Goal: Task Accomplishment & Management: Use online tool/utility

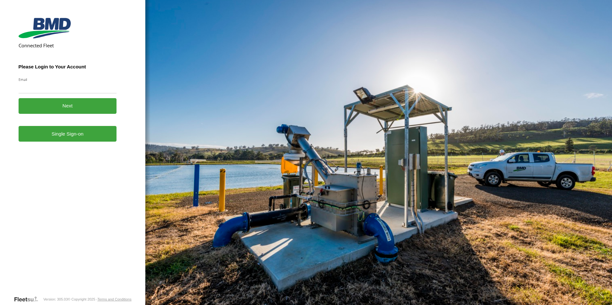
click at [82, 140] on link "Single Sign-on" at bounding box center [68, 134] width 98 height 16
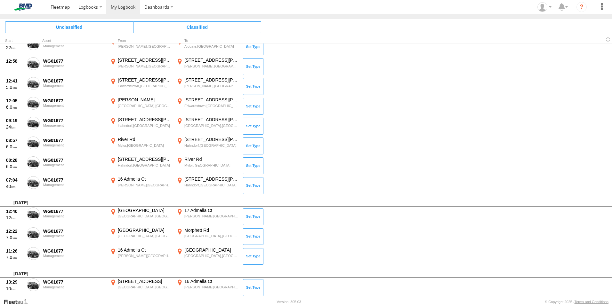
scroll to position [1972, 0]
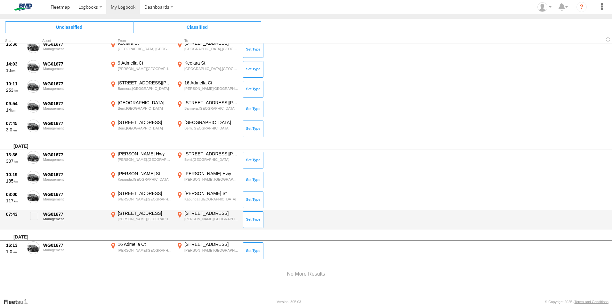
drag, startPoint x: 31, startPoint y: 246, endPoint x: 32, endPoint y: 242, distance: 3.7
click at [0, 0] on span at bounding box center [0, 0] width 0 height 0
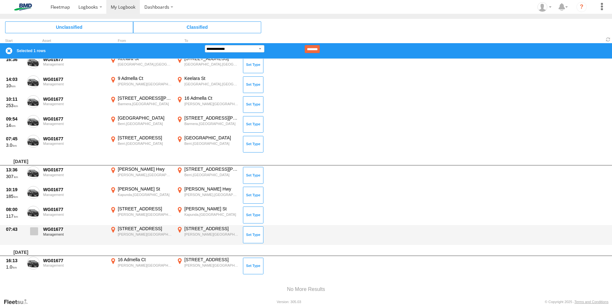
click at [31, 228] on span at bounding box center [34, 232] width 8 height 8
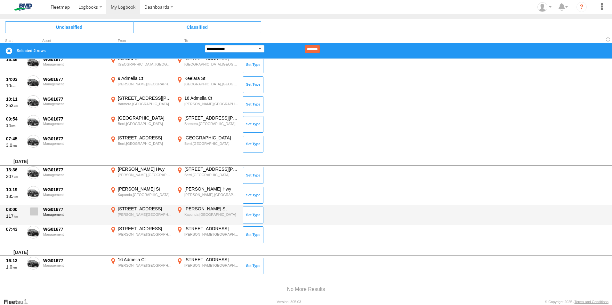
drag, startPoint x: 33, startPoint y: 210, endPoint x: 34, endPoint y: 200, distance: 9.9
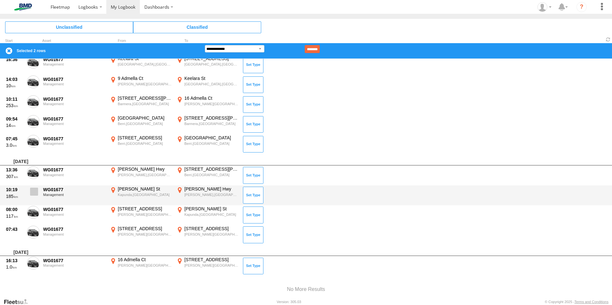
click at [0, 0] on span at bounding box center [0, 0] width 0 height 0
drag, startPoint x: 34, startPoint y: 192, endPoint x: 34, endPoint y: 186, distance: 5.5
click at [34, 191] on span at bounding box center [34, 192] width 8 height 8
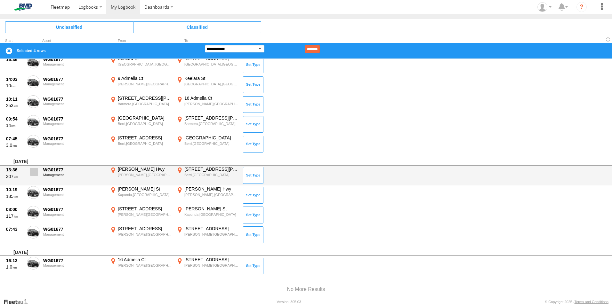
click at [34, 169] on span at bounding box center [34, 172] width 8 height 8
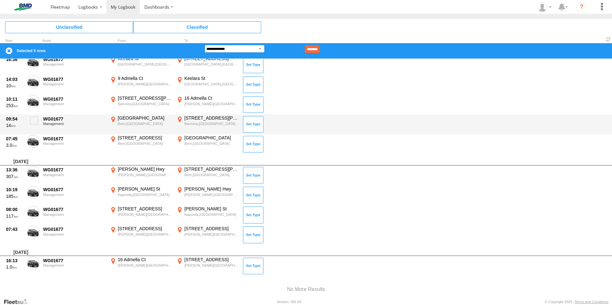
drag, startPoint x: 34, startPoint y: 140, endPoint x: 34, endPoint y: 132, distance: 7.7
click at [0, 0] on span at bounding box center [0, 0] width 0 height 0
drag, startPoint x: 34, startPoint y: 120, endPoint x: 34, endPoint y: 117, distance: 3.9
click at [34, 119] on span at bounding box center [34, 121] width 8 height 8
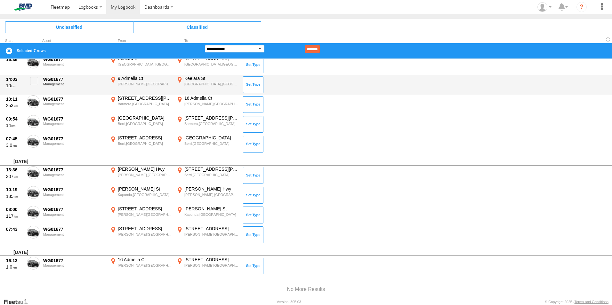
drag, startPoint x: 36, startPoint y: 100, endPoint x: 32, endPoint y: 92, distance: 9.5
click at [0, 0] on span at bounding box center [0, 0] width 0 height 0
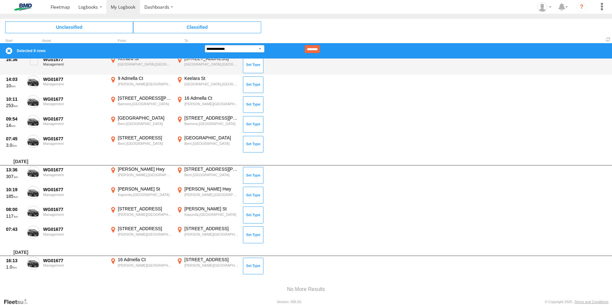
drag, startPoint x: 32, startPoint y: 82, endPoint x: 32, endPoint y: 71, distance: 10.6
click at [0, 0] on span at bounding box center [0, 0] width 0 height 0
click at [32, 63] on span at bounding box center [34, 61] width 8 height 8
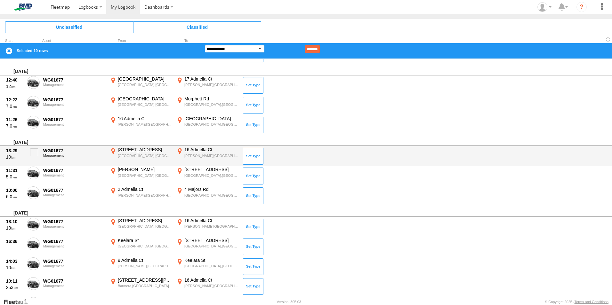
scroll to position [1776, 0]
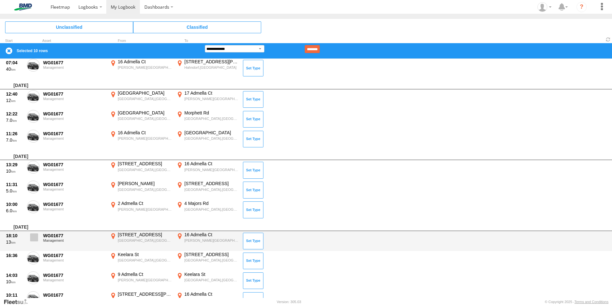
drag, startPoint x: 31, startPoint y: 238, endPoint x: 34, endPoint y: 227, distance: 10.9
click at [31, 237] on span at bounding box center [34, 238] width 8 height 8
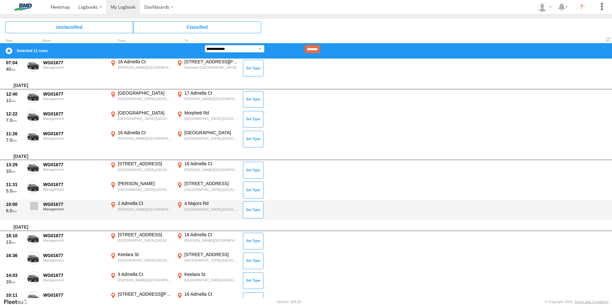
click at [33, 203] on span at bounding box center [34, 206] width 8 height 8
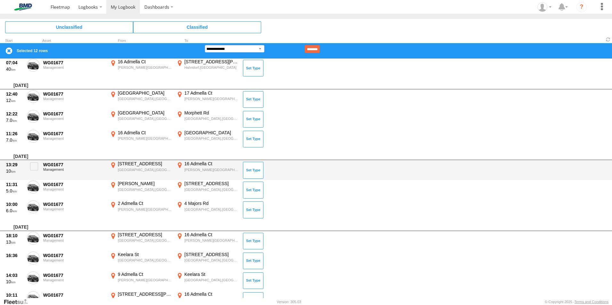
click at [32, 178] on div "13:29 10 WG01677 Management 466 Brighton Rd Brighton,SA -35.01859 138.52409 16 …" at bounding box center [306, 170] width 612 height 20
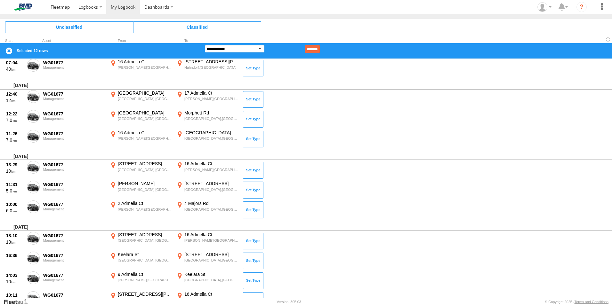
drag, startPoint x: 34, startPoint y: 162, endPoint x: 33, endPoint y: 150, distance: 11.8
click at [34, 161] on label at bounding box center [33, 168] width 13 height 15
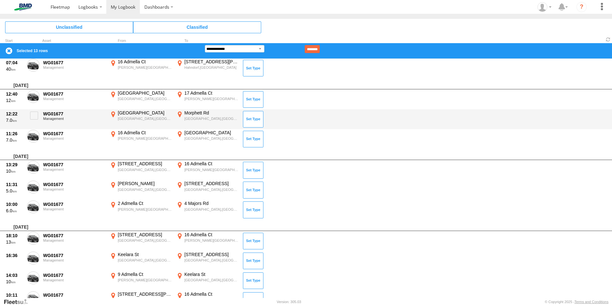
drag, startPoint x: 34, startPoint y: 135, endPoint x: 35, endPoint y: 125, distance: 9.7
click at [0, 0] on span at bounding box center [0, 0] width 0 height 0
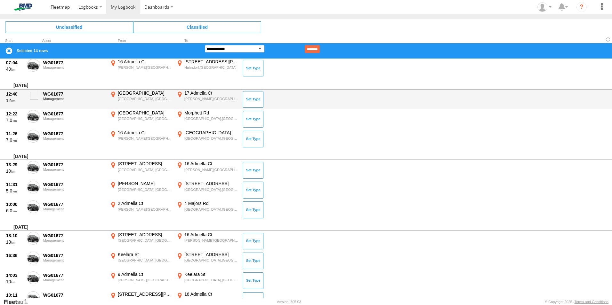
drag, startPoint x: 34, startPoint y: 114, endPoint x: 33, endPoint y: 106, distance: 7.8
click at [0, 0] on span at bounding box center [0, 0] width 0 height 0
click at [33, 93] on span at bounding box center [34, 96] width 8 height 8
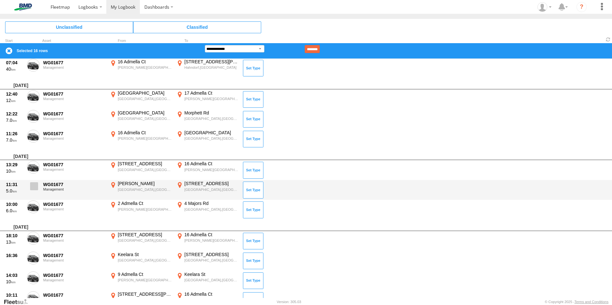
click at [34, 186] on span at bounding box center [34, 186] width 8 height 8
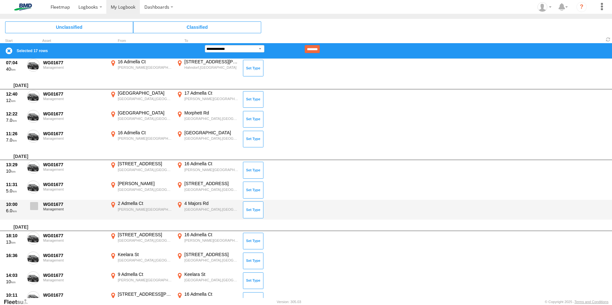
click at [34, 204] on span at bounding box center [34, 206] width 8 height 8
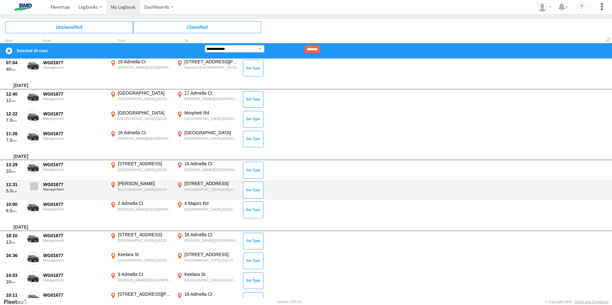
click at [35, 182] on span at bounding box center [34, 186] width 8 height 8
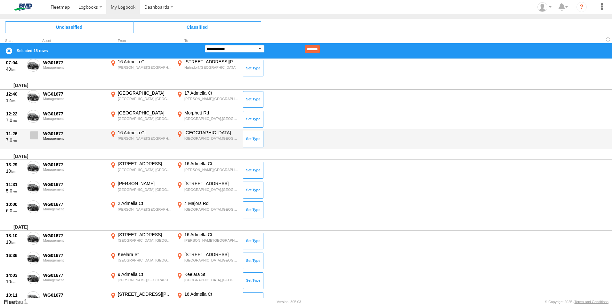
drag, startPoint x: 34, startPoint y: 163, endPoint x: 35, endPoint y: 136, distance: 26.3
click at [35, 161] on label at bounding box center [33, 168] width 13 height 15
click at [32, 131] on label at bounding box center [33, 137] width 13 height 15
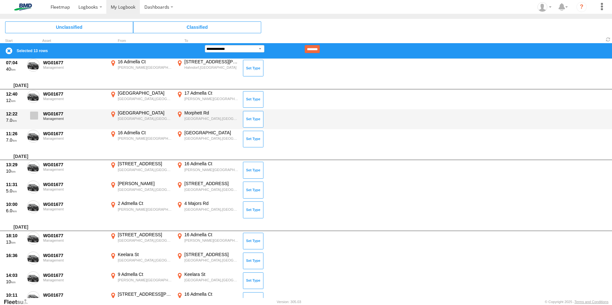
click at [34, 112] on span at bounding box center [34, 116] width 8 height 8
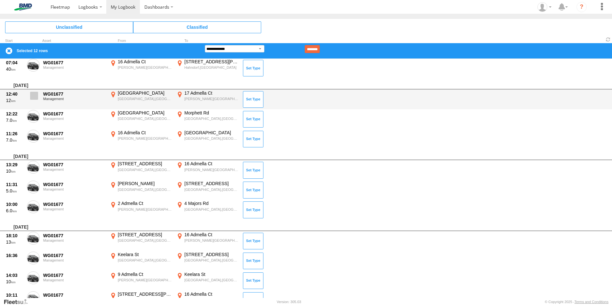
click at [34, 94] on span at bounding box center [34, 96] width 8 height 8
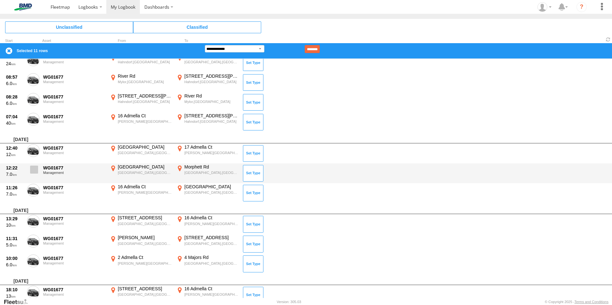
scroll to position [1701, 0]
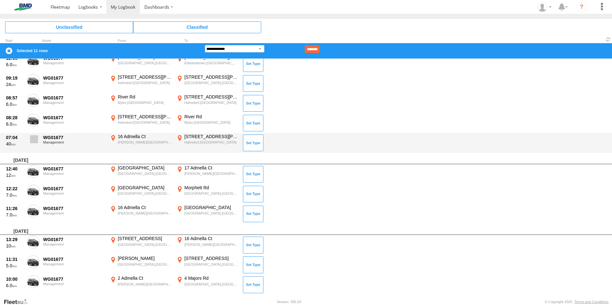
click at [34, 137] on span at bounding box center [34, 139] width 8 height 8
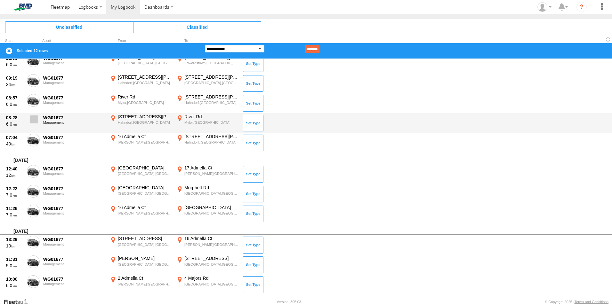
click at [33, 114] on label at bounding box center [33, 121] width 13 height 15
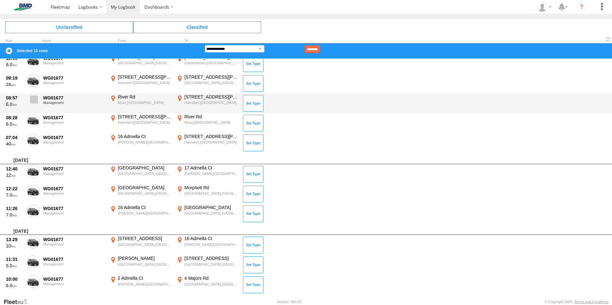
click at [33, 97] on span at bounding box center [34, 100] width 8 height 8
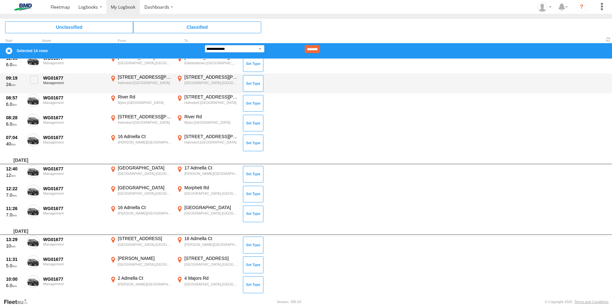
drag, startPoint x: 32, startPoint y: 78, endPoint x: 34, endPoint y: 74, distance: 5.3
click at [33, 77] on span at bounding box center [34, 80] width 8 height 8
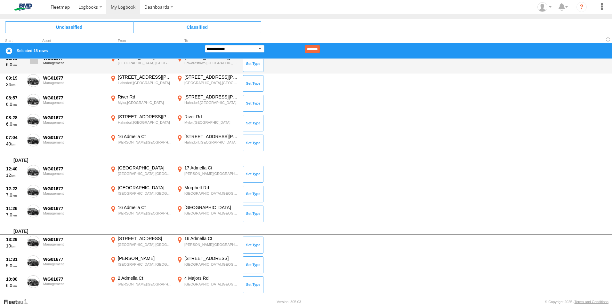
click at [35, 60] on span at bounding box center [34, 60] width 8 height 8
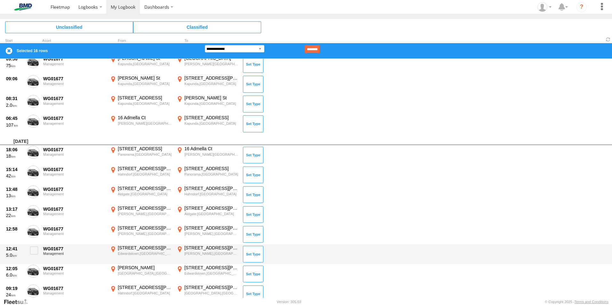
scroll to position [1504, 0]
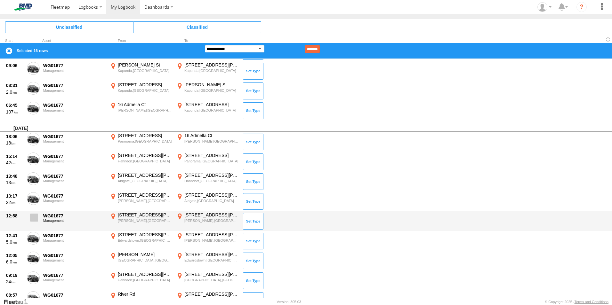
click at [33, 217] on span at bounding box center [34, 218] width 8 height 8
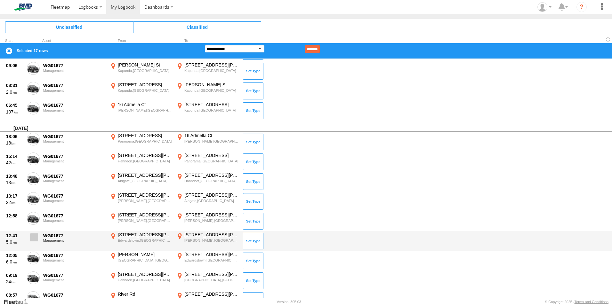
click at [35, 237] on span at bounding box center [34, 238] width 8 height 8
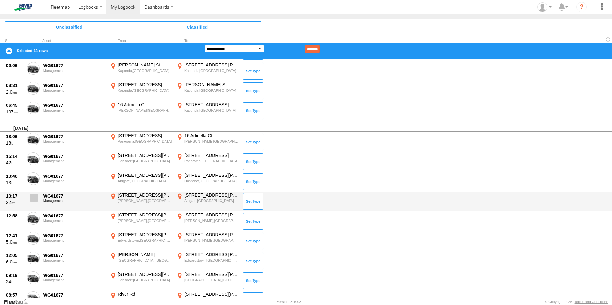
click at [32, 198] on span at bounding box center [34, 198] width 8 height 8
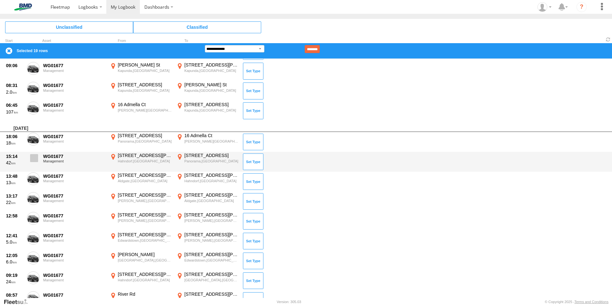
drag, startPoint x: 34, startPoint y: 174, endPoint x: 34, endPoint y: 159, distance: 14.4
click at [34, 173] on label at bounding box center [33, 180] width 13 height 15
click at [35, 158] on span at bounding box center [34, 158] width 8 height 8
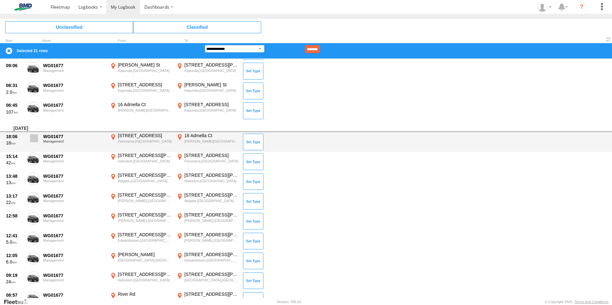
click at [34, 138] on span at bounding box center [34, 138] width 8 height 8
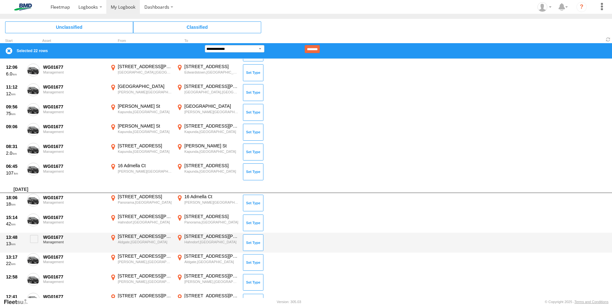
scroll to position [1429, 0]
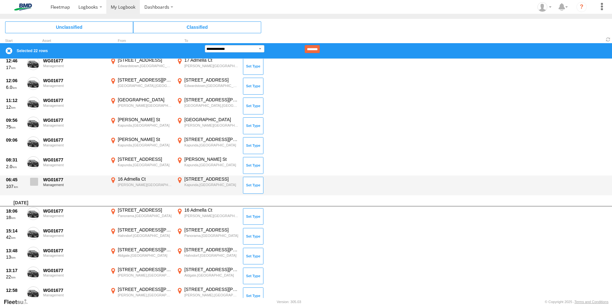
click at [33, 180] on span at bounding box center [34, 182] width 8 height 8
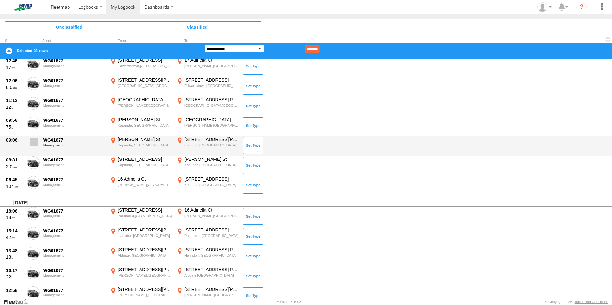
drag, startPoint x: 33, startPoint y: 159, endPoint x: 33, endPoint y: 147, distance: 12.2
click at [33, 157] on label at bounding box center [33, 164] width 13 height 15
click at [32, 143] on span at bounding box center [34, 142] width 8 height 8
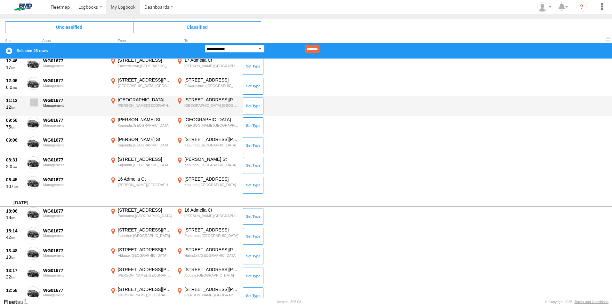
drag, startPoint x: 33, startPoint y: 122, endPoint x: 33, endPoint y: 111, distance: 10.9
click at [0, 0] on span at bounding box center [0, 0] width 0 height 0
click at [32, 99] on span at bounding box center [34, 103] width 8 height 8
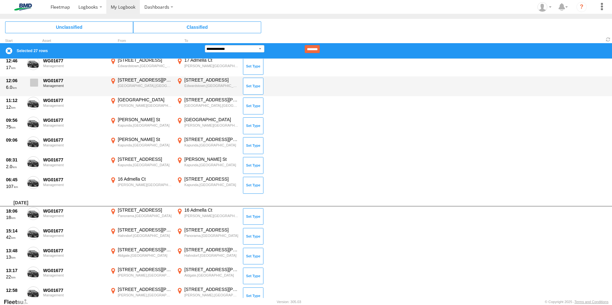
click at [34, 79] on span at bounding box center [34, 83] width 8 height 8
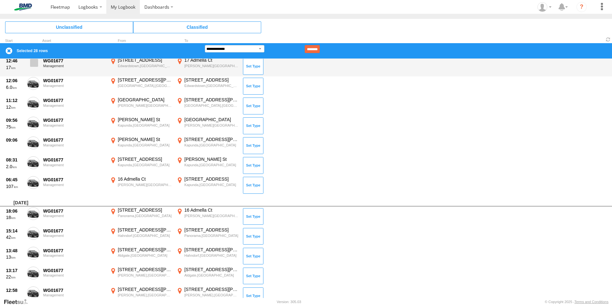
click at [32, 61] on span at bounding box center [34, 63] width 8 height 8
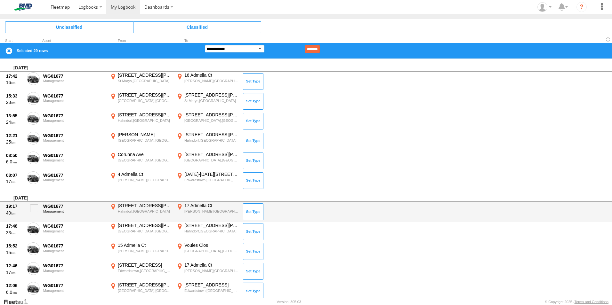
scroll to position [1234, 0]
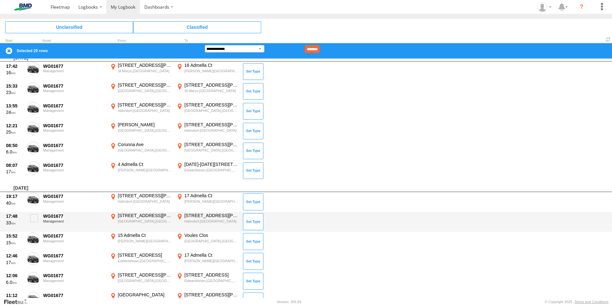
drag, startPoint x: 32, startPoint y: 236, endPoint x: 36, endPoint y: 229, distance: 8.6
click at [0, 0] on span at bounding box center [0, 0] width 0 height 0
click at [31, 215] on span at bounding box center [34, 219] width 8 height 8
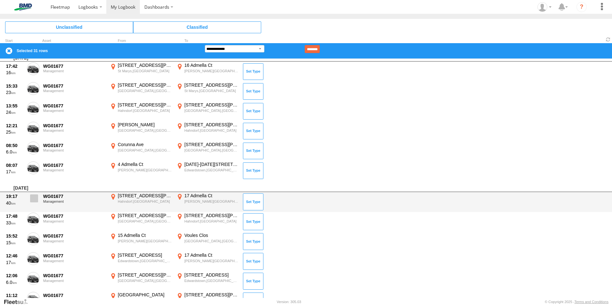
click at [33, 195] on span at bounding box center [34, 199] width 8 height 8
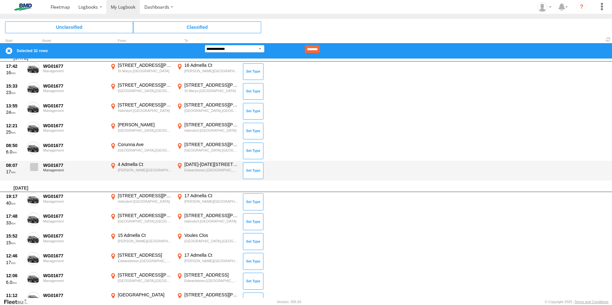
drag, startPoint x: 34, startPoint y: 163, endPoint x: 35, endPoint y: 145, distance: 18.6
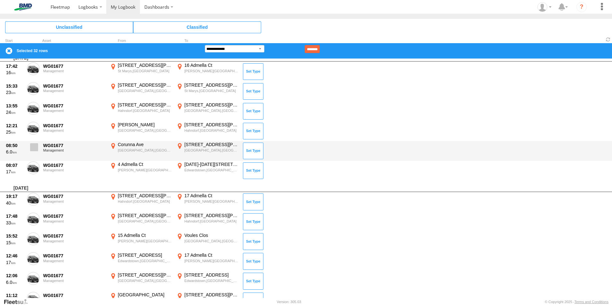
click at [35, 162] on label at bounding box center [33, 169] width 13 height 15
click at [35, 143] on label at bounding box center [33, 149] width 13 height 15
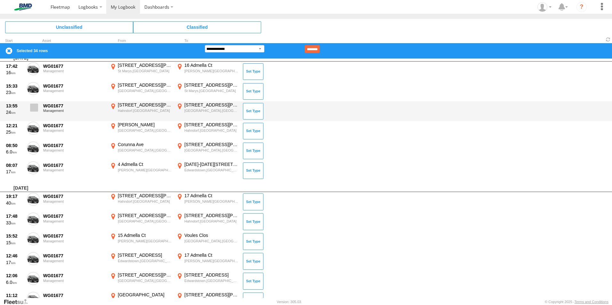
drag, startPoint x: 32, startPoint y: 124, endPoint x: 33, endPoint y: 115, distance: 9.0
click at [33, 123] on label at bounding box center [33, 129] width 13 height 15
click at [33, 104] on span at bounding box center [34, 108] width 8 height 8
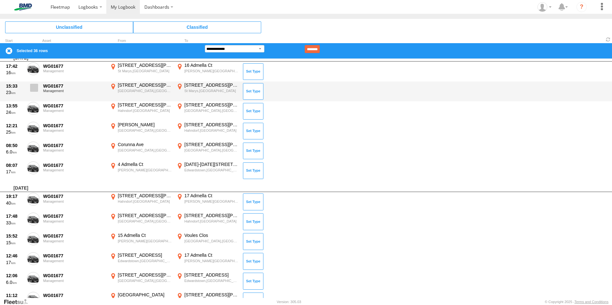
drag, startPoint x: 33, startPoint y: 86, endPoint x: 35, endPoint y: 74, distance: 12.0
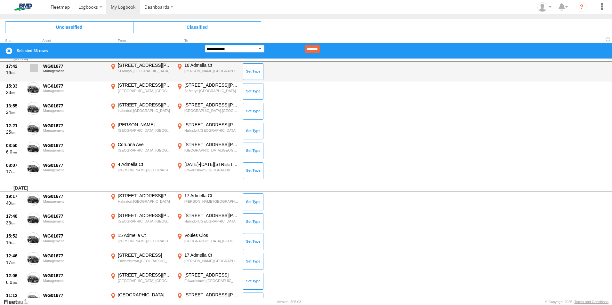
click at [0, 0] on span at bounding box center [0, 0] width 0 height 0
drag, startPoint x: 35, startPoint y: 68, endPoint x: 35, endPoint y: 77, distance: 9.3
click at [35, 68] on span at bounding box center [34, 68] width 8 height 8
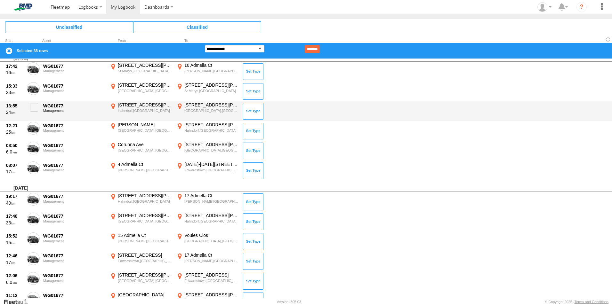
scroll to position [1159, 0]
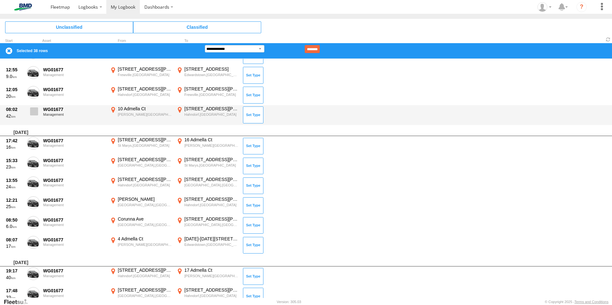
click at [35, 107] on label at bounding box center [33, 113] width 13 height 15
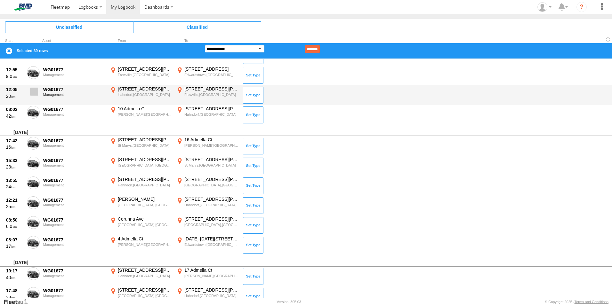
click at [35, 89] on span at bounding box center [34, 92] width 8 height 8
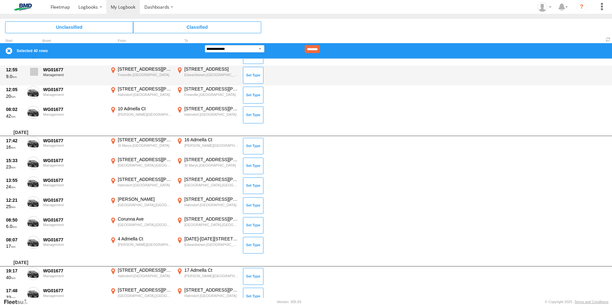
click at [33, 70] on span at bounding box center [34, 72] width 8 height 8
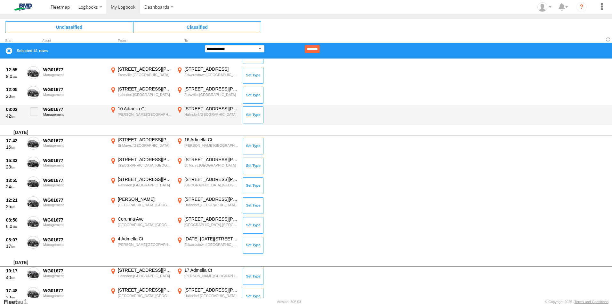
scroll to position [1010, 0]
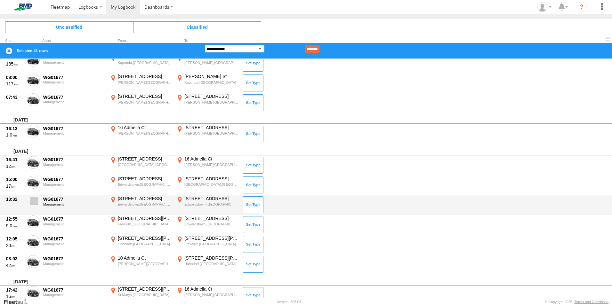
click at [32, 201] on span at bounding box center [34, 202] width 8 height 8
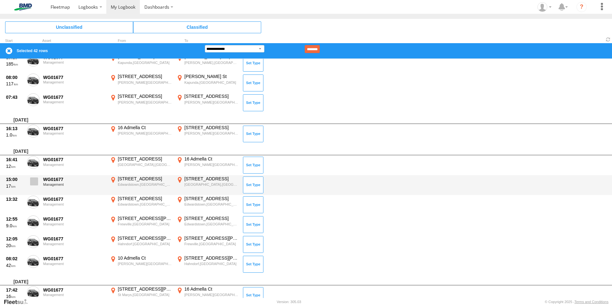
click at [32, 176] on label at bounding box center [33, 183] width 13 height 15
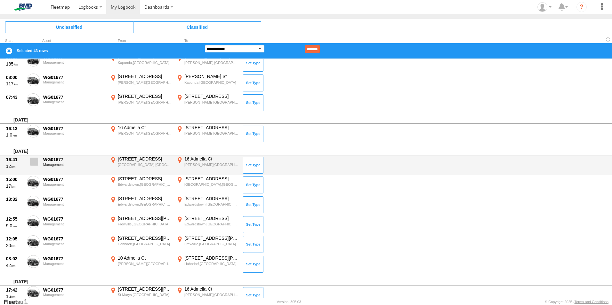
click at [31, 158] on span at bounding box center [34, 162] width 8 height 8
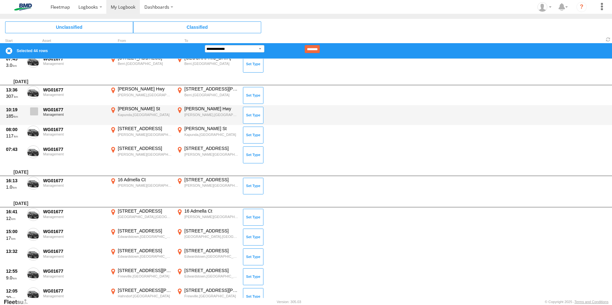
scroll to position [935, 0]
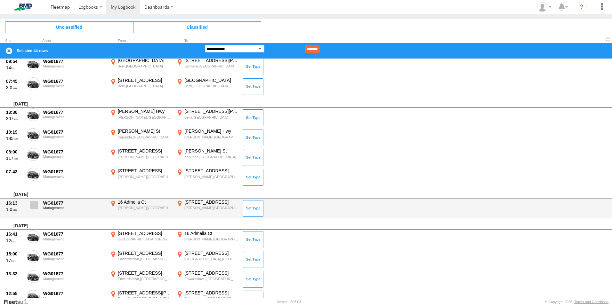
click at [33, 204] on span at bounding box center [34, 205] width 8 height 8
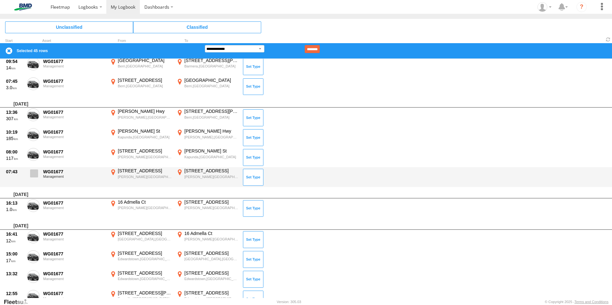
click at [32, 169] on label at bounding box center [33, 175] width 13 height 15
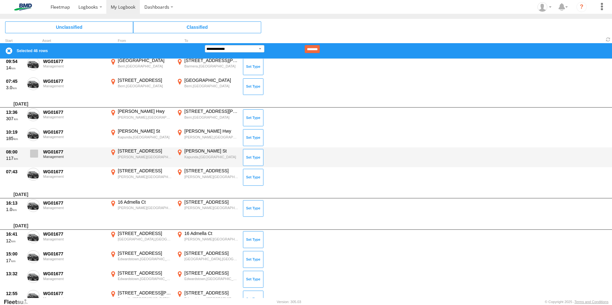
click at [30, 149] on label at bounding box center [33, 155] width 13 height 15
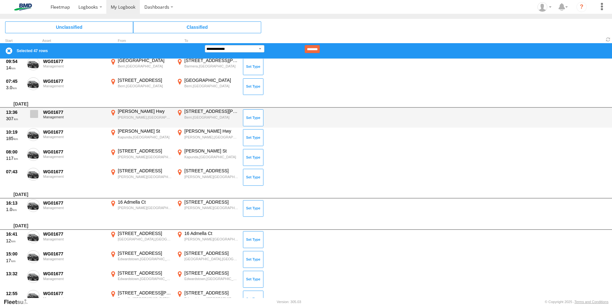
drag, startPoint x: 34, startPoint y: 131, endPoint x: 38, endPoint y: 118, distance: 13.3
click at [35, 111] on span at bounding box center [34, 114] width 8 height 8
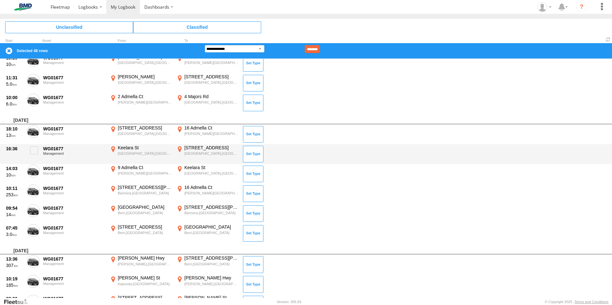
scroll to position [786, 0]
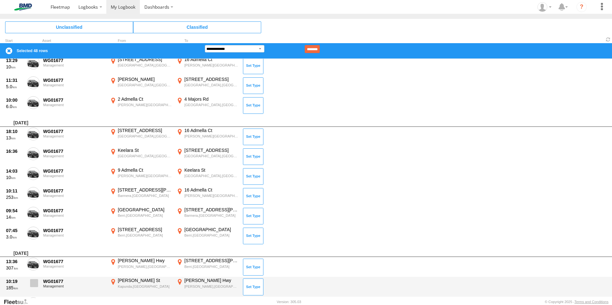
drag, startPoint x: 35, startPoint y: 284, endPoint x: 32, endPoint y: 259, distance: 25.4
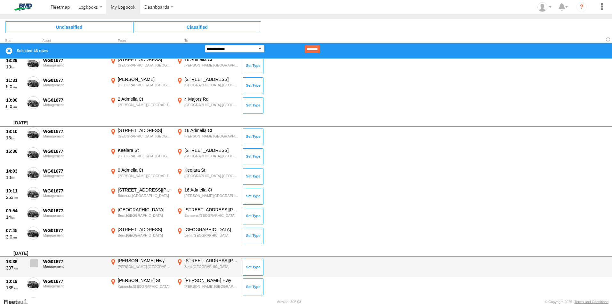
click at [0, 0] on span at bounding box center [0, 0] width 0 height 0
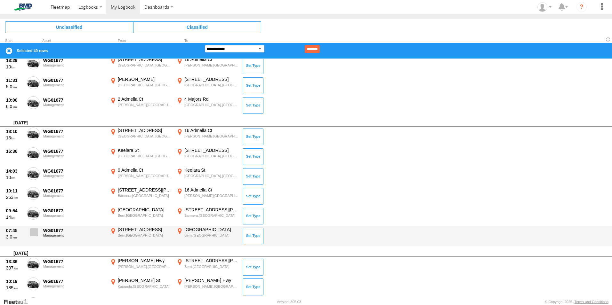
click at [31, 230] on span at bounding box center [34, 233] width 8 height 8
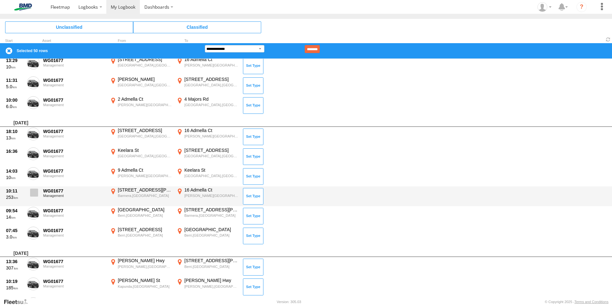
drag, startPoint x: 32, startPoint y: 210, endPoint x: 32, endPoint y: 199, distance: 10.6
click at [0, 0] on span at bounding box center [0, 0] width 0 height 0
click at [34, 188] on label at bounding box center [33, 194] width 13 height 15
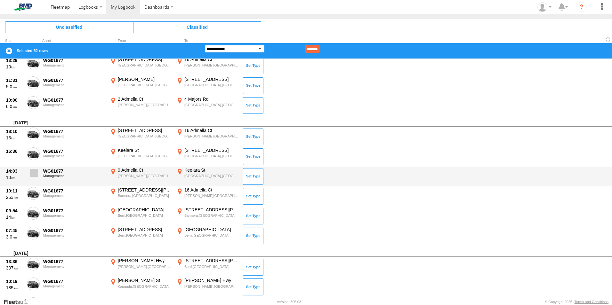
click at [33, 170] on span at bounding box center [34, 173] width 8 height 8
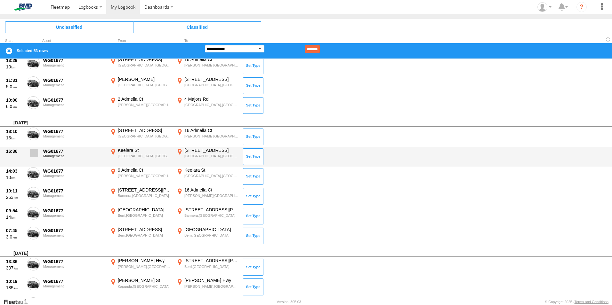
click at [33, 149] on label at bounding box center [33, 155] width 13 height 15
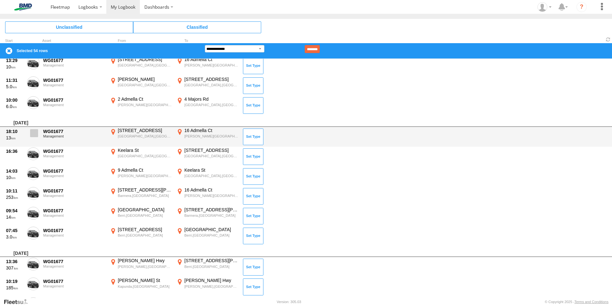
click at [34, 129] on label at bounding box center [33, 135] width 13 height 15
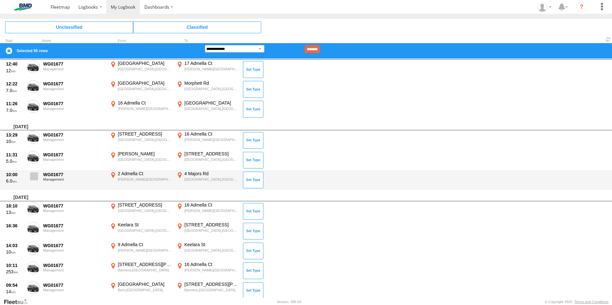
click at [31, 173] on span at bounding box center [34, 177] width 8 height 8
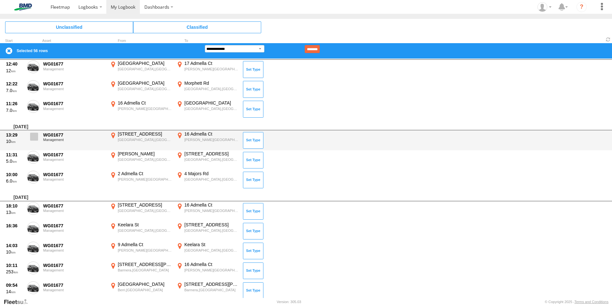
drag, startPoint x: 33, startPoint y: 154, endPoint x: 34, endPoint y: 136, distance: 18.0
click at [0, 0] on span at bounding box center [0, 0] width 0 height 0
click at [34, 132] on label at bounding box center [33, 138] width 13 height 15
click at [33, 134] on span at bounding box center [34, 137] width 8 height 8
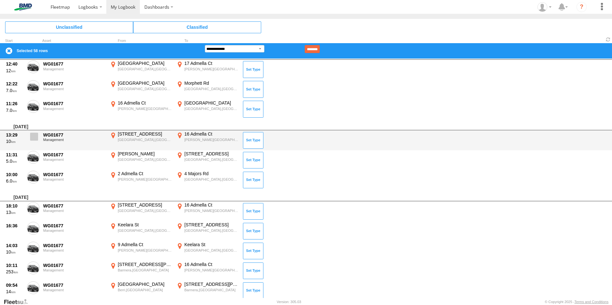
click at [35, 136] on span at bounding box center [34, 137] width 8 height 8
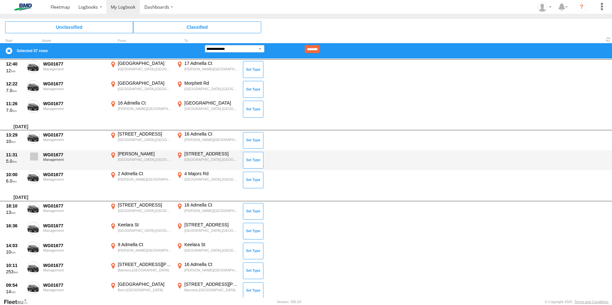
click at [34, 156] on span at bounding box center [34, 157] width 8 height 8
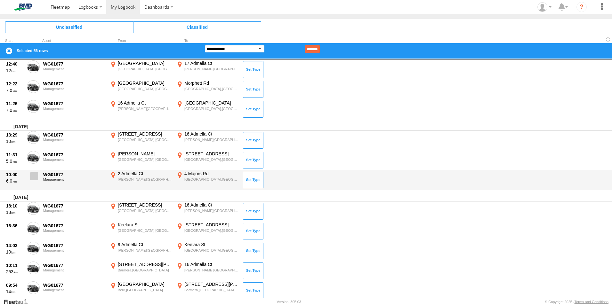
click at [34, 178] on span at bounding box center [34, 177] width 8 height 8
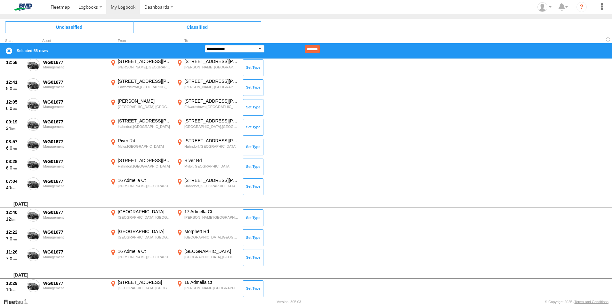
scroll to position [562, 0]
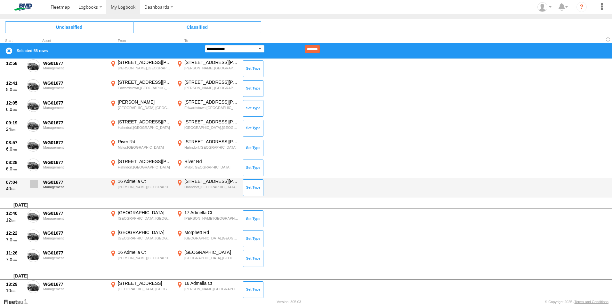
click at [32, 183] on span at bounding box center [34, 184] width 8 height 8
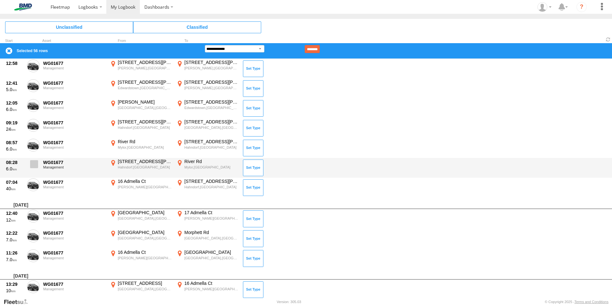
click at [33, 162] on span at bounding box center [34, 164] width 8 height 8
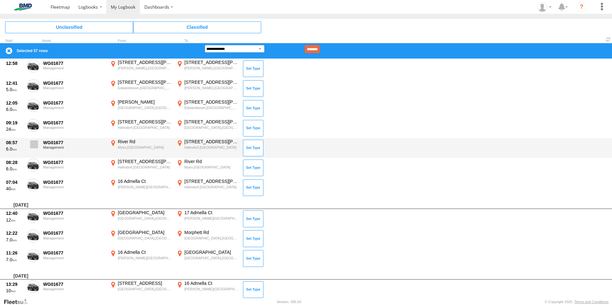
click at [35, 141] on span at bounding box center [34, 145] width 8 height 8
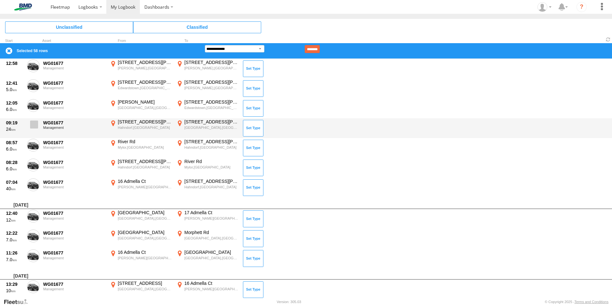
click at [35, 124] on span at bounding box center [34, 125] width 8 height 8
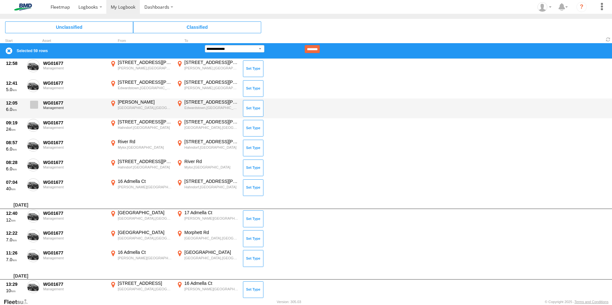
click at [35, 102] on span at bounding box center [34, 105] width 8 height 8
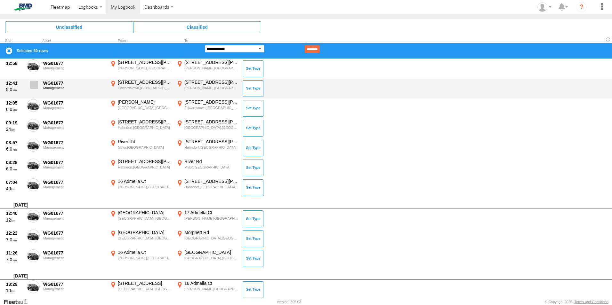
click at [33, 82] on span at bounding box center [34, 85] width 8 height 8
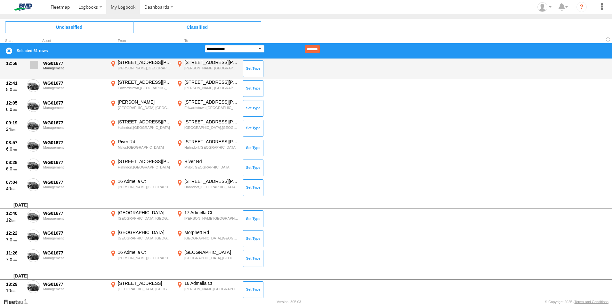
click at [32, 62] on span at bounding box center [34, 65] width 8 height 8
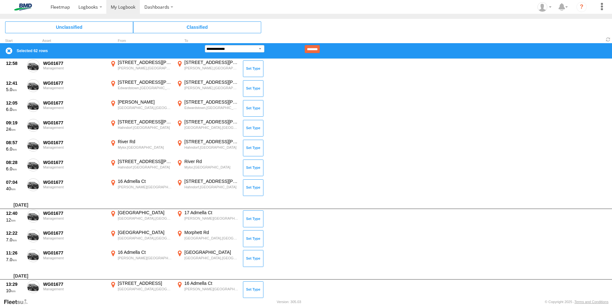
scroll to position [412, 0]
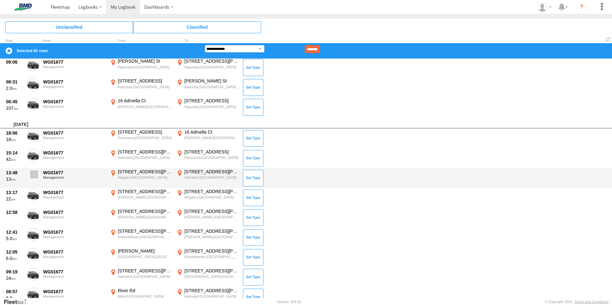
drag, startPoint x: 31, startPoint y: 192, endPoint x: 34, endPoint y: 180, distance: 12.1
click at [0, 0] on span at bounding box center [0, 0] width 0 height 0
click at [30, 169] on label at bounding box center [33, 176] width 13 height 15
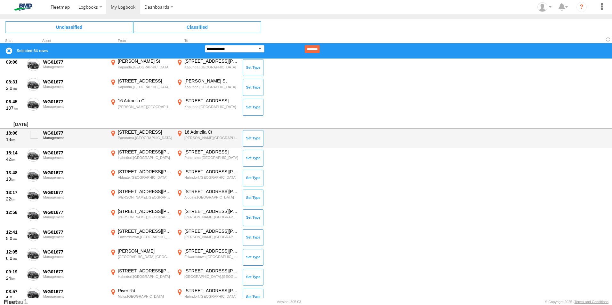
drag, startPoint x: 34, startPoint y: 152, endPoint x: 36, endPoint y: 148, distance: 4.3
click at [0, 0] on span at bounding box center [0, 0] width 0 height 0
click at [34, 133] on span at bounding box center [34, 135] width 8 height 8
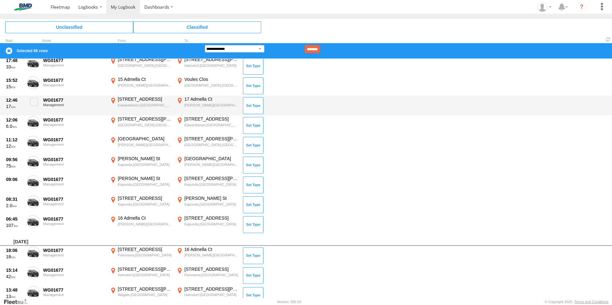
scroll to position [263, 0]
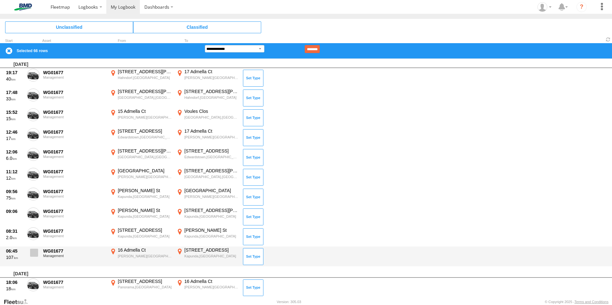
click at [31, 253] on span at bounding box center [34, 253] width 8 height 8
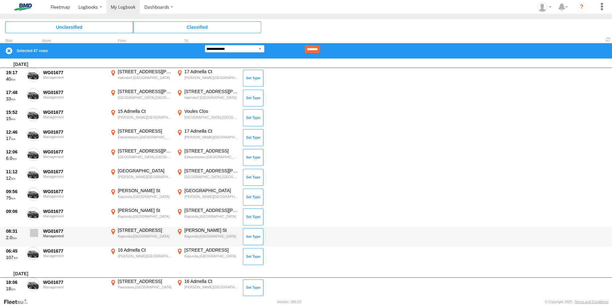
click at [33, 231] on span at bounding box center [34, 233] width 8 height 8
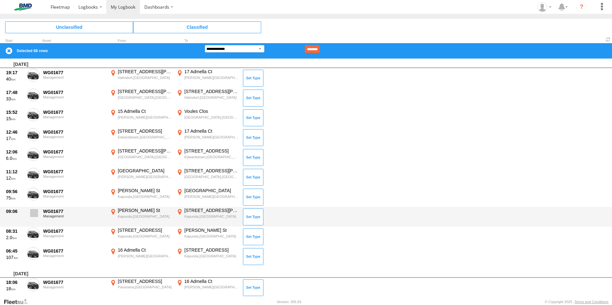
click at [34, 211] on span at bounding box center [34, 213] width 8 height 8
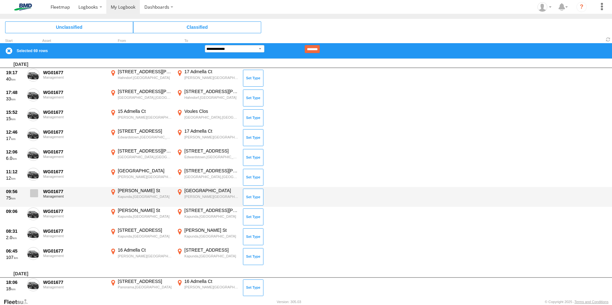
click at [34, 191] on span at bounding box center [34, 194] width 8 height 8
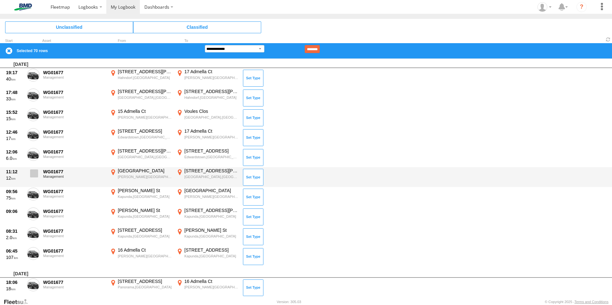
click at [34, 170] on span at bounding box center [34, 174] width 8 height 8
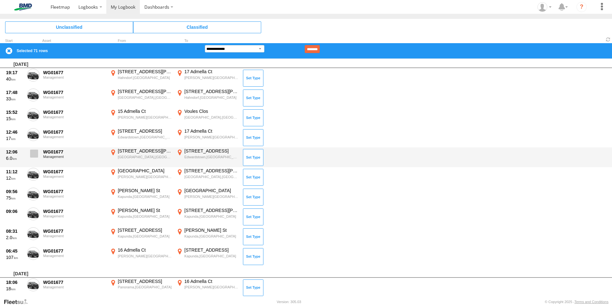
click at [35, 149] on label at bounding box center [33, 155] width 13 height 15
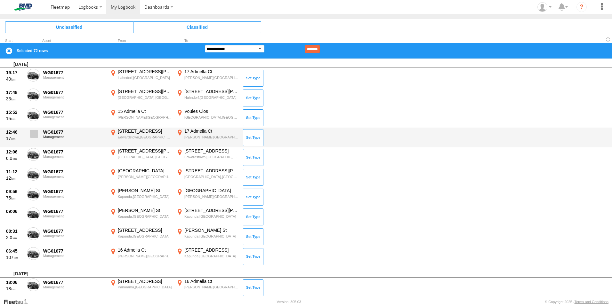
click at [36, 133] on span at bounding box center [34, 134] width 8 height 8
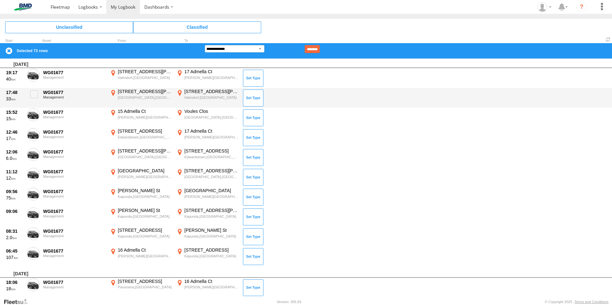
drag, startPoint x: 35, startPoint y: 113, endPoint x: 33, endPoint y: 105, distance: 8.2
click at [0, 0] on span at bounding box center [0, 0] width 0 height 0
click at [32, 96] on span at bounding box center [34, 94] width 8 height 8
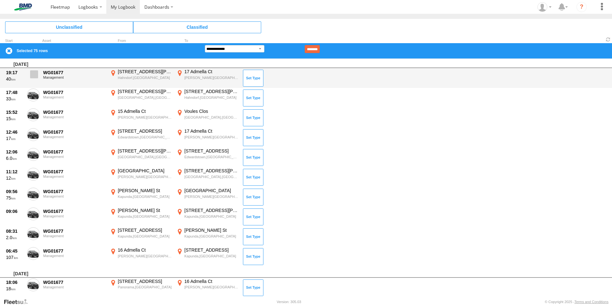
click at [33, 73] on span at bounding box center [34, 74] width 8 height 8
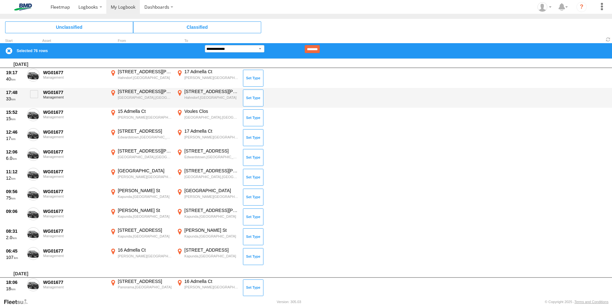
scroll to position [113, 0]
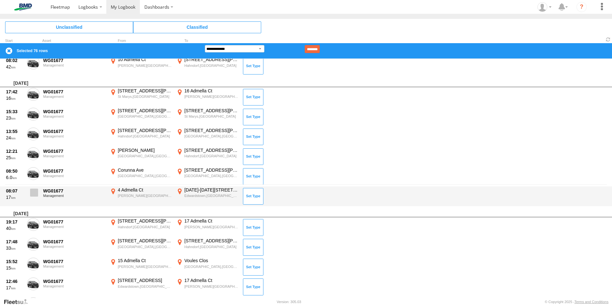
click at [34, 190] on span at bounding box center [34, 193] width 8 height 8
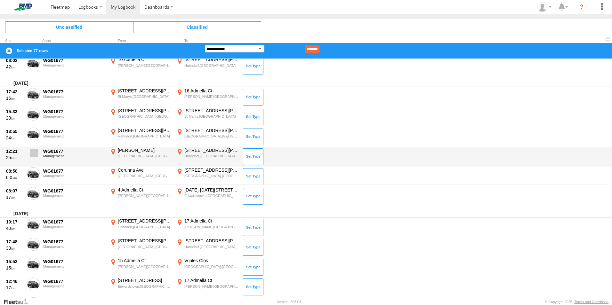
drag, startPoint x: 31, startPoint y: 168, endPoint x: 34, endPoint y: 152, distance: 16.2
click at [31, 167] on label at bounding box center [33, 174] width 13 height 15
click at [34, 148] on label at bounding box center [33, 155] width 13 height 15
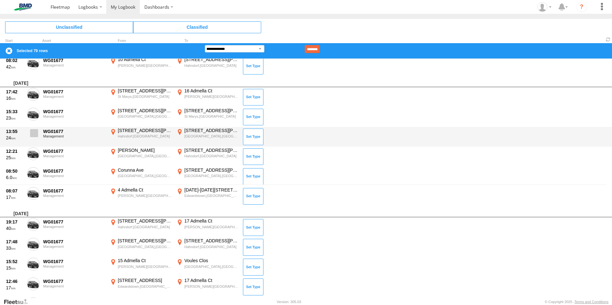
drag, startPoint x: 34, startPoint y: 131, endPoint x: 34, endPoint y: 122, distance: 9.0
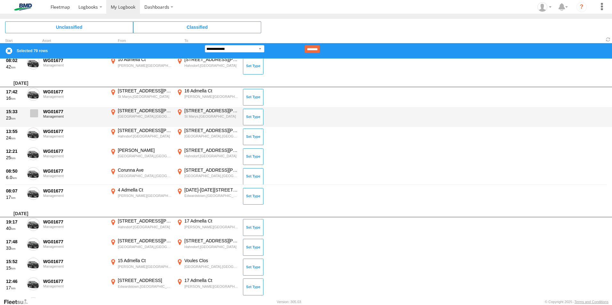
click at [0, 0] on span at bounding box center [0, 0] width 0 height 0
drag, startPoint x: 34, startPoint y: 109, endPoint x: 34, endPoint y: 100, distance: 9.6
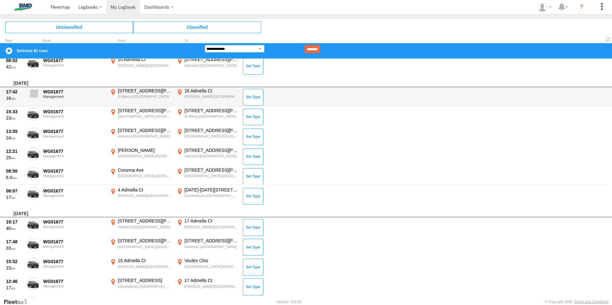
click at [34, 109] on label at bounding box center [33, 115] width 13 height 15
click at [34, 90] on span at bounding box center [34, 94] width 8 height 8
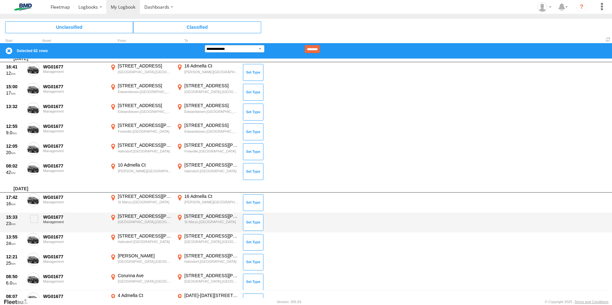
scroll to position [0, 0]
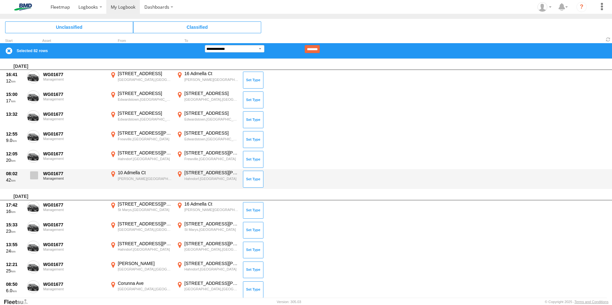
drag, startPoint x: 34, startPoint y: 176, endPoint x: 33, endPoint y: 158, distance: 18.3
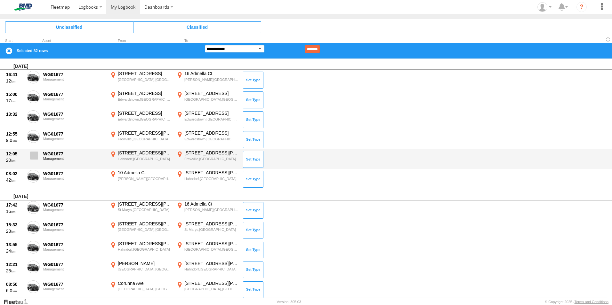
click at [0, 0] on span at bounding box center [0, 0] width 0 height 0
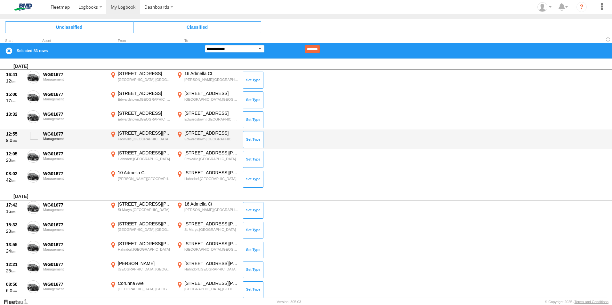
drag, startPoint x: 33, startPoint y: 149, endPoint x: 33, endPoint y: 137, distance: 11.5
click at [33, 148] on div "12:55 9.0 WG01677 Management 215-217 Glen Osmond Rd Frewville,SA -34.9485 138.6…" at bounding box center [306, 140] width 612 height 20
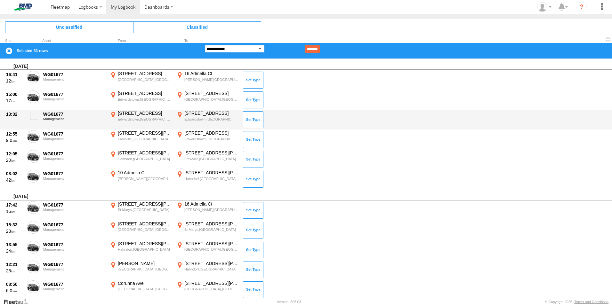
click at [33, 130] on div "12:55 9.0 WG01677 Management 215-217 Glen Osmond Rd Frewville,SA -34.9485 138.6…" at bounding box center [306, 140] width 612 height 20
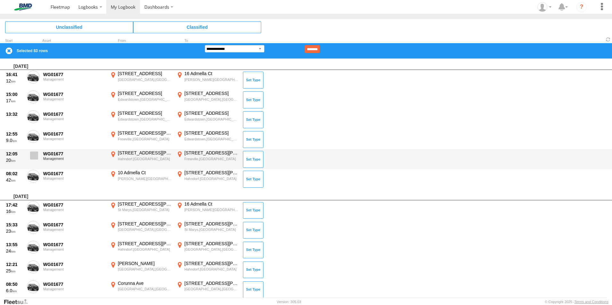
click at [32, 156] on span at bounding box center [34, 156] width 8 height 8
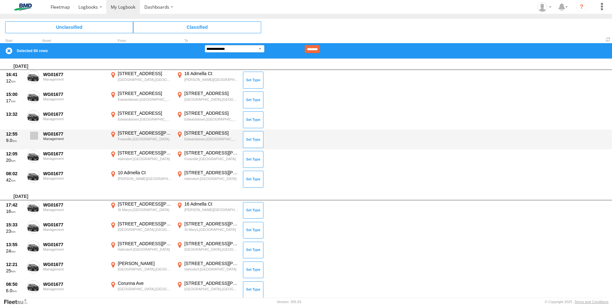
click at [33, 134] on span at bounding box center [34, 136] width 8 height 8
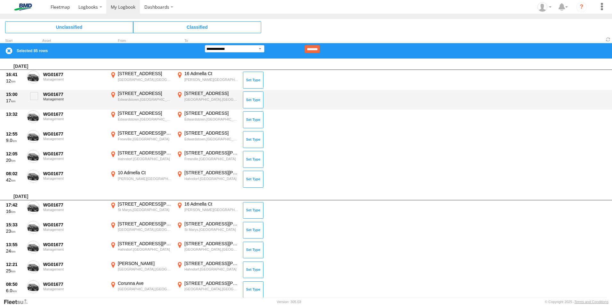
click at [32, 108] on div "15:00 17 WG01677 Management 8 Ackland St Edwardstown,SA -34.97906 138.57047 466…" at bounding box center [306, 100] width 612 height 20
click at [33, 93] on span at bounding box center [34, 96] width 8 height 8
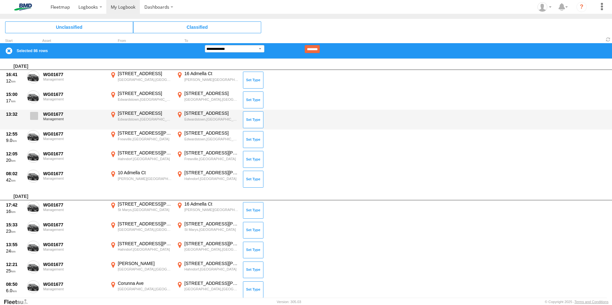
click at [33, 113] on span at bounding box center [34, 116] width 8 height 8
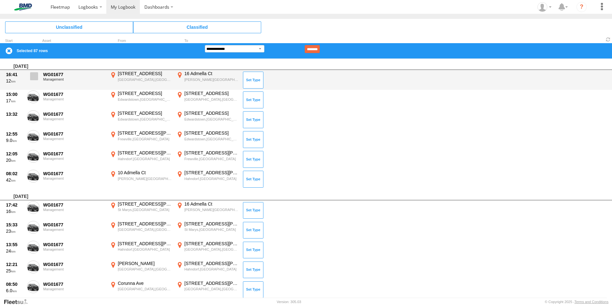
click at [35, 74] on span at bounding box center [34, 76] width 8 height 8
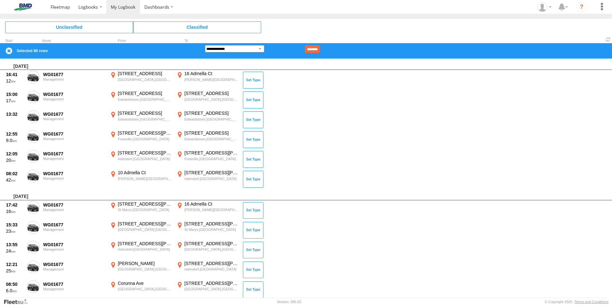
click at [260, 48] on select "**********" at bounding box center [235, 48] width 60 height 7
click at [205, 45] on select "**********" at bounding box center [235, 48] width 60 height 7
click at [320, 47] on input "********" at bounding box center [312, 49] width 15 height 8
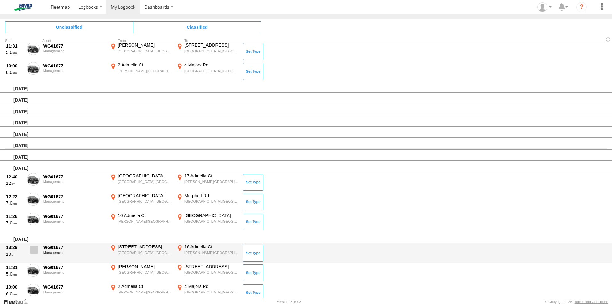
scroll to position [224, 0]
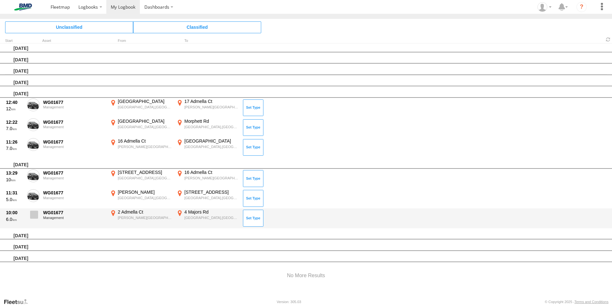
click at [33, 213] on span at bounding box center [34, 215] width 8 height 8
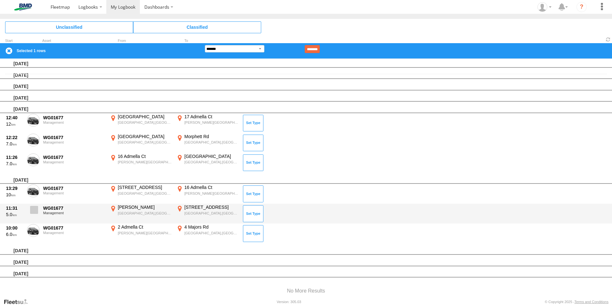
click at [31, 209] on span at bounding box center [34, 210] width 8 height 8
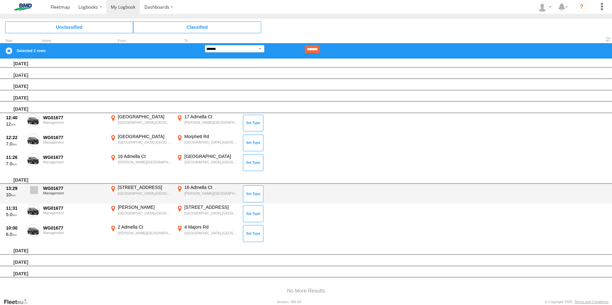
click at [33, 188] on span at bounding box center [34, 190] width 8 height 8
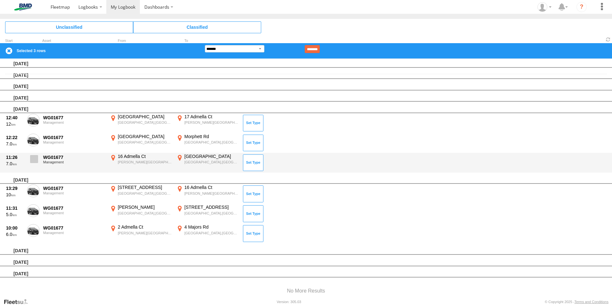
drag, startPoint x: 32, startPoint y: 160, endPoint x: 34, endPoint y: 154, distance: 6.1
click at [33, 159] on span at bounding box center [34, 159] width 8 height 8
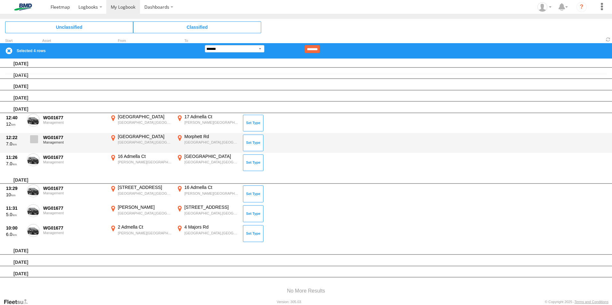
drag, startPoint x: 34, startPoint y: 138, endPoint x: 35, endPoint y: 134, distance: 3.9
click at [34, 136] on span at bounding box center [34, 139] width 8 height 8
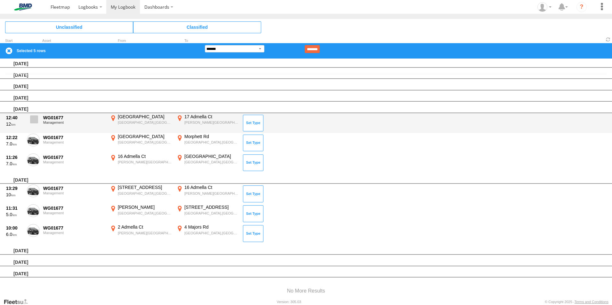
click at [33, 118] on span at bounding box center [34, 120] width 8 height 8
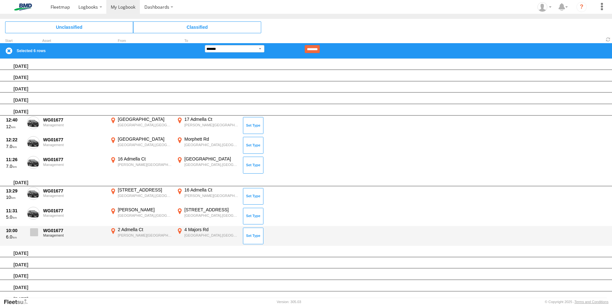
click at [35, 232] on span at bounding box center [34, 233] width 8 height 8
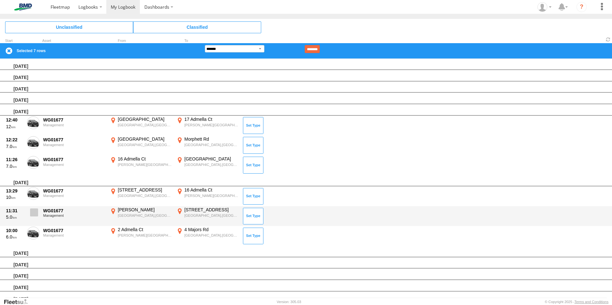
click at [34, 212] on span at bounding box center [34, 213] width 8 height 8
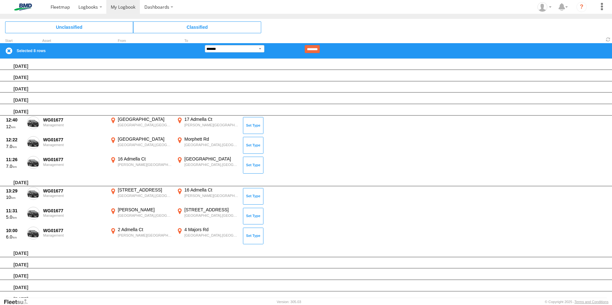
click at [32, 185] on div "Saturday, 9th August 2025" at bounding box center [306, 181] width 612 height 12
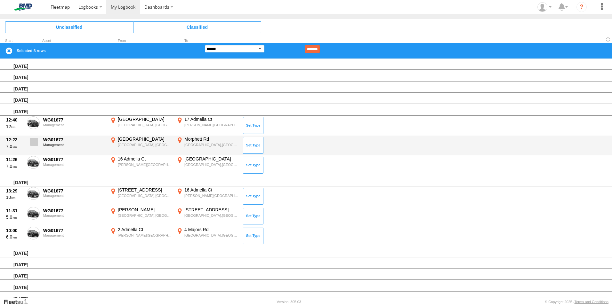
drag, startPoint x: 35, startPoint y: 161, endPoint x: 34, endPoint y: 147, distance: 14.1
click at [0, 0] on span at bounding box center [0, 0] width 0 height 0
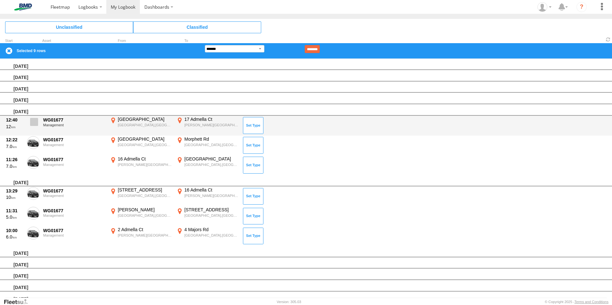
drag, startPoint x: 34, startPoint y: 141, endPoint x: 31, endPoint y: 128, distance: 13.3
click at [0, 0] on span at bounding box center [0, 0] width 0 height 0
drag, startPoint x: 32, startPoint y: 121, endPoint x: 36, endPoint y: 118, distance: 4.9
click at [32, 121] on span at bounding box center [34, 122] width 8 height 8
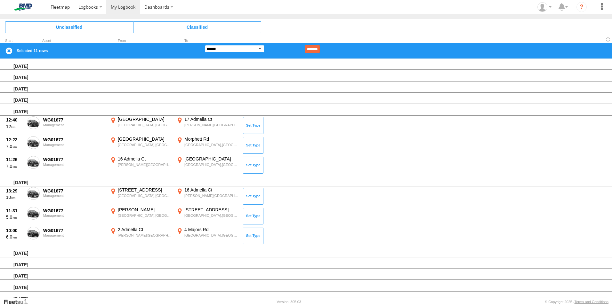
click at [260, 46] on select "**********" at bounding box center [235, 48] width 60 height 7
click at [205, 45] on select "**********" at bounding box center [235, 48] width 60 height 7
click at [261, 49] on select "**********" at bounding box center [235, 48] width 60 height 7
select select "**"
click at [205, 45] on select "**********" at bounding box center [235, 48] width 60 height 7
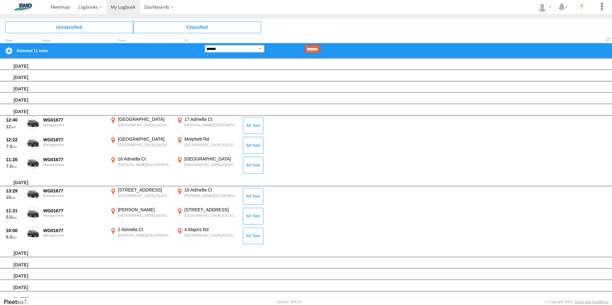
click at [320, 45] on input "********" at bounding box center [312, 49] width 15 height 8
